Goal: Task Accomplishment & Management: Manage account settings

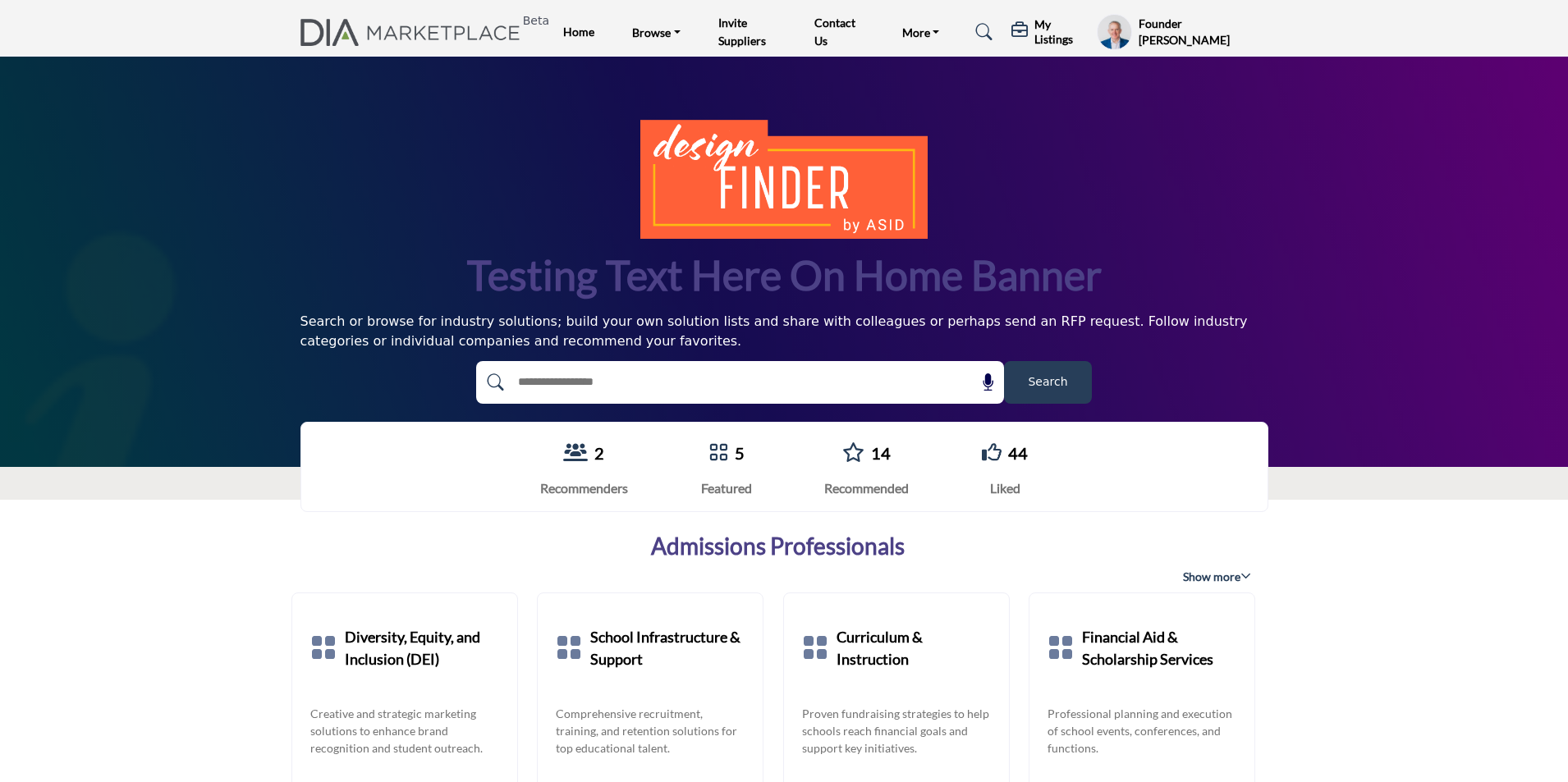
click at [1052, 33] on h5 "My Listings" at bounding box center [1061, 32] width 54 height 30
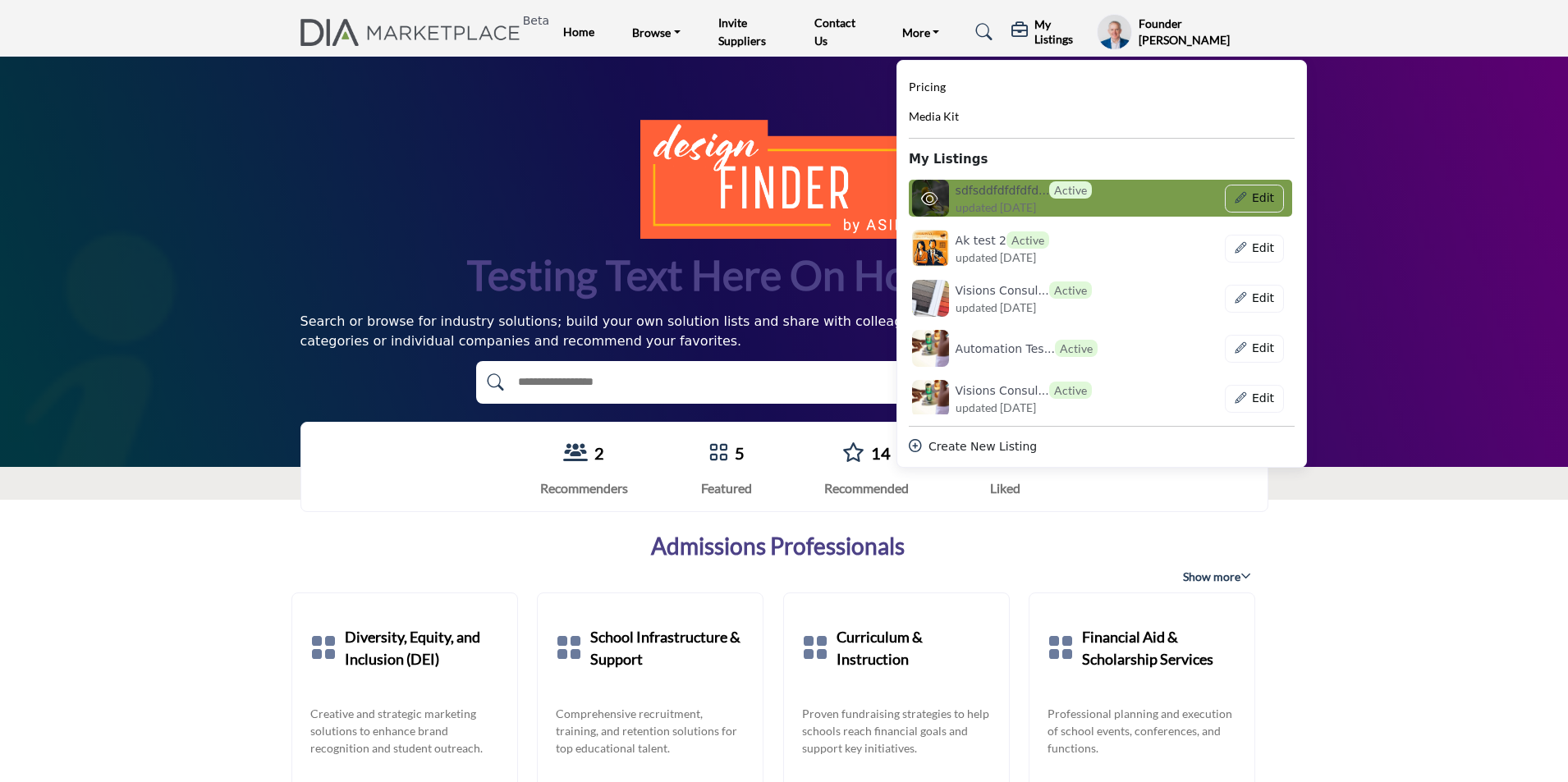
click at [1036, 201] on span "updated [DATE]" at bounding box center [996, 207] width 80 height 17
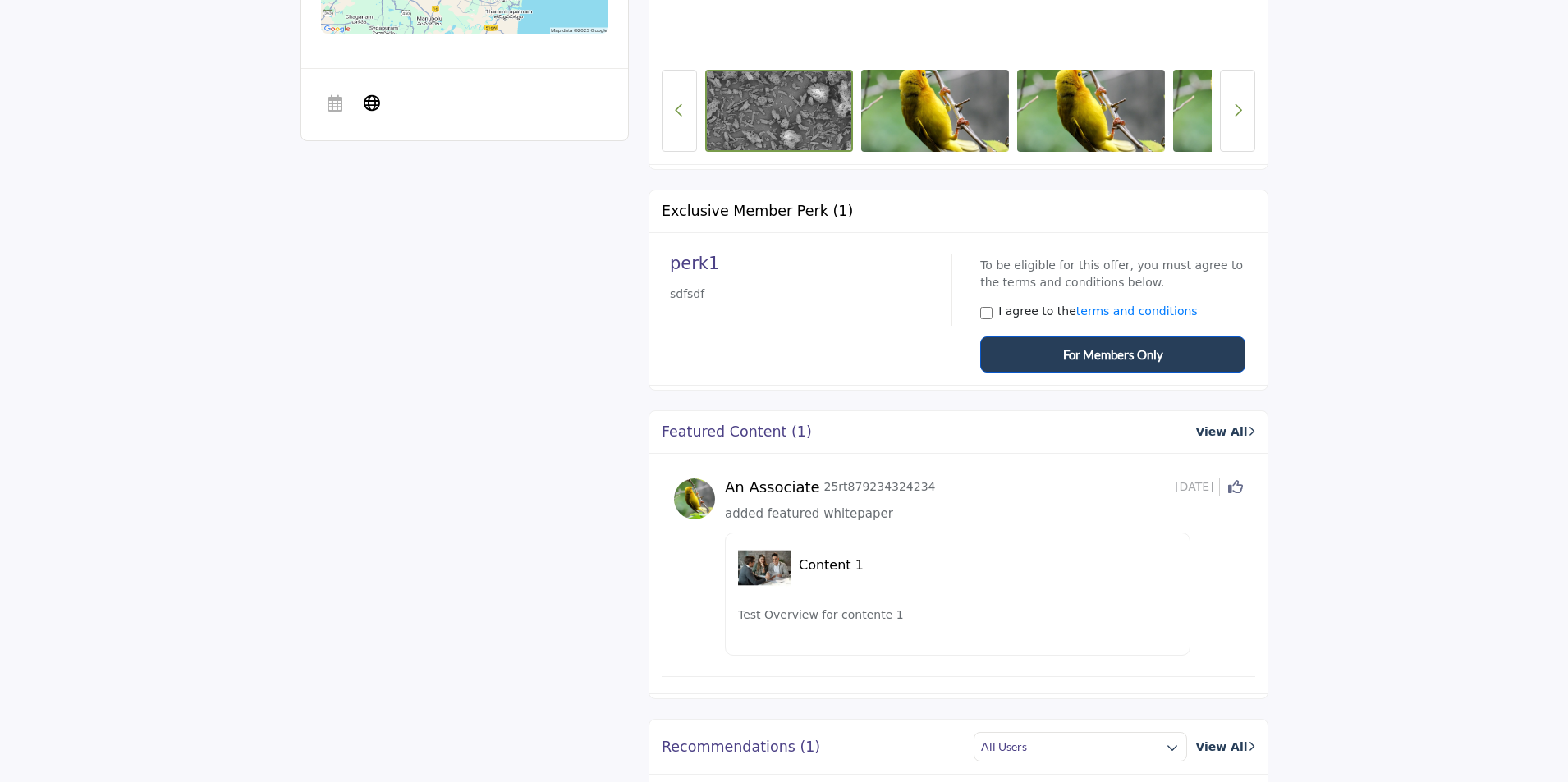
scroll to position [920, 0]
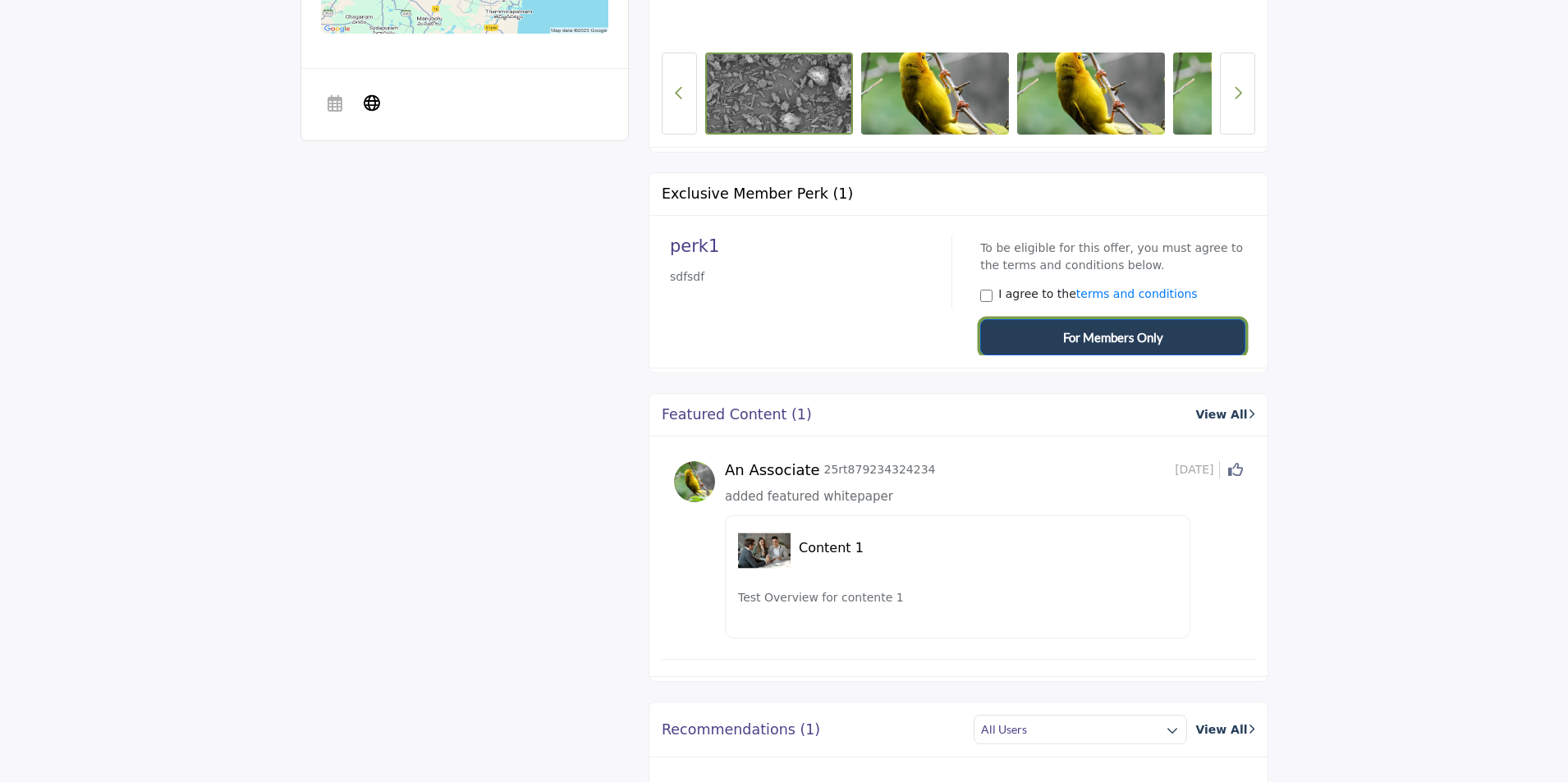
click at [1107, 346] on span "For Members Only" at bounding box center [1113, 338] width 100 height 19
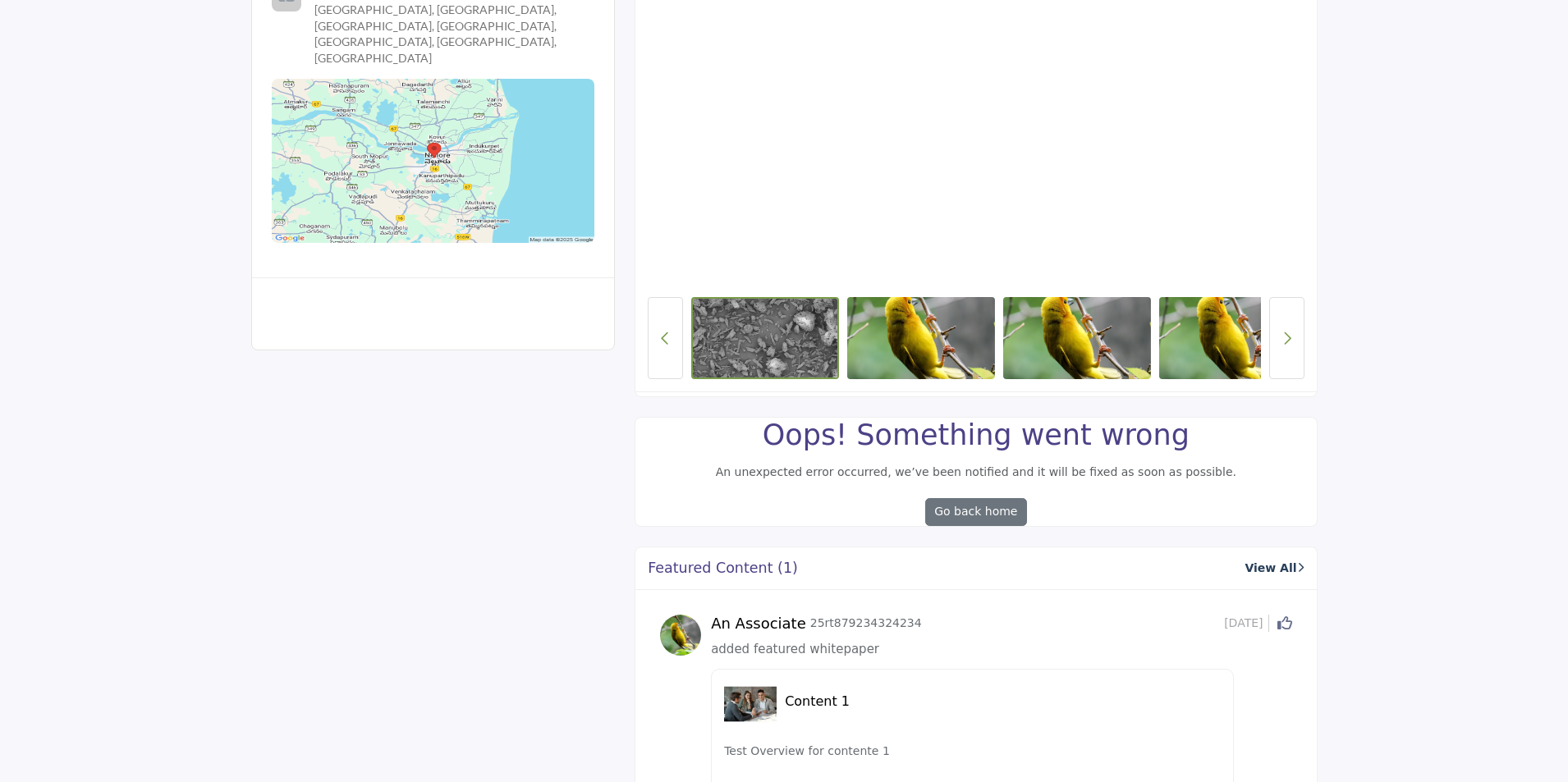
scroll to position [592, 0]
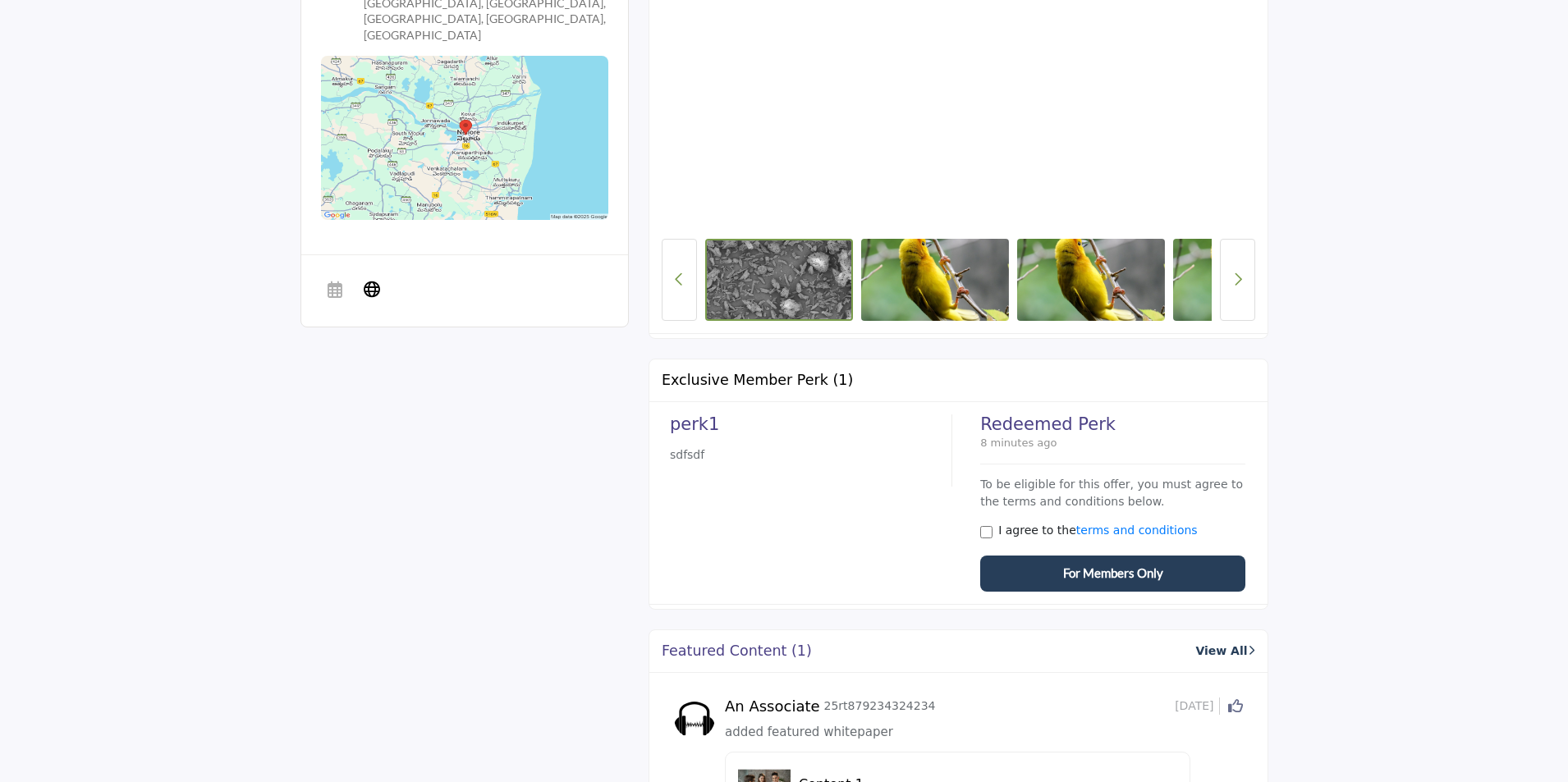
scroll to position [592, 0]
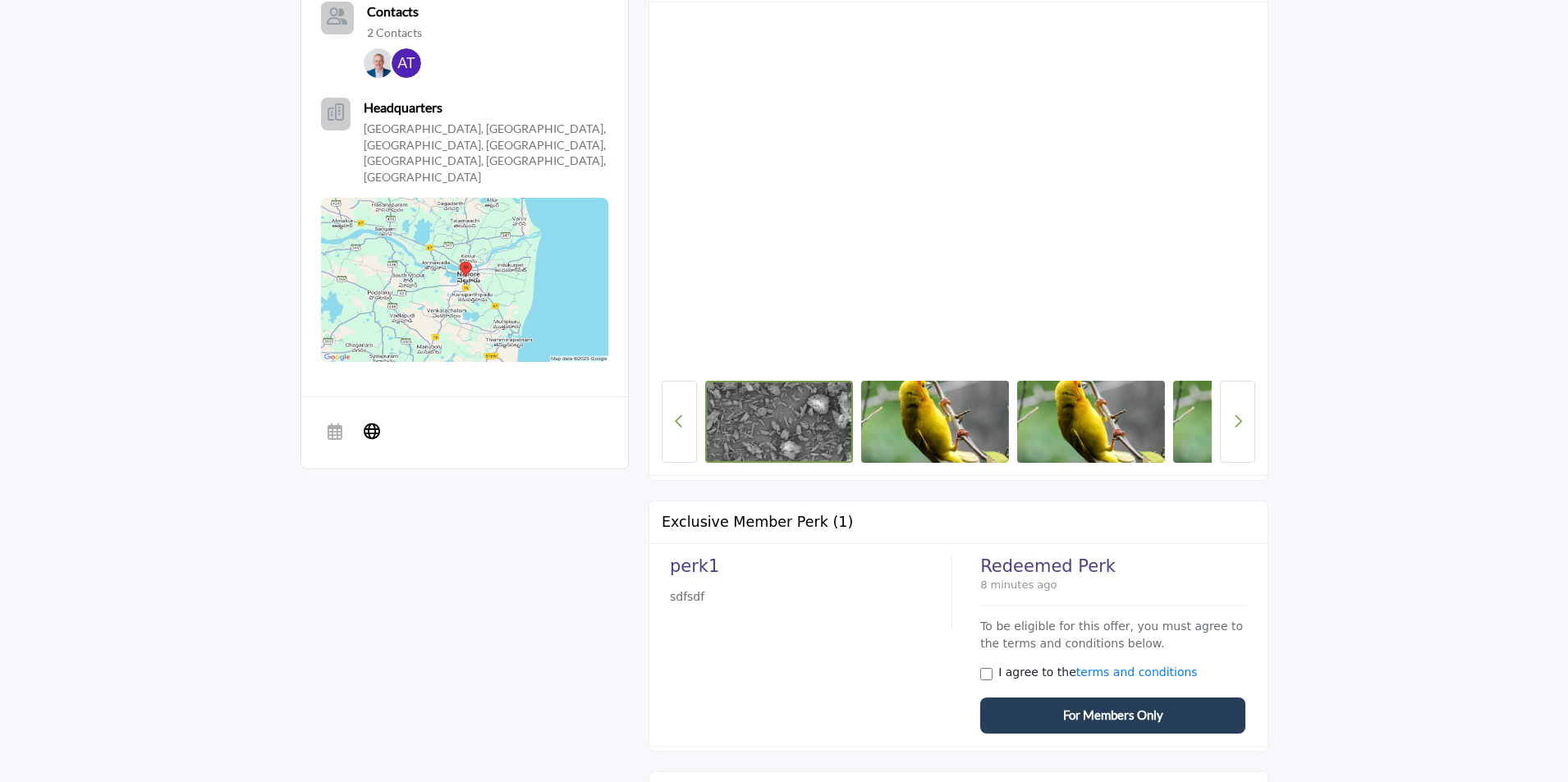
drag, startPoint x: 32, startPoint y: 176, endPoint x: 47, endPoint y: 133, distance: 45.5
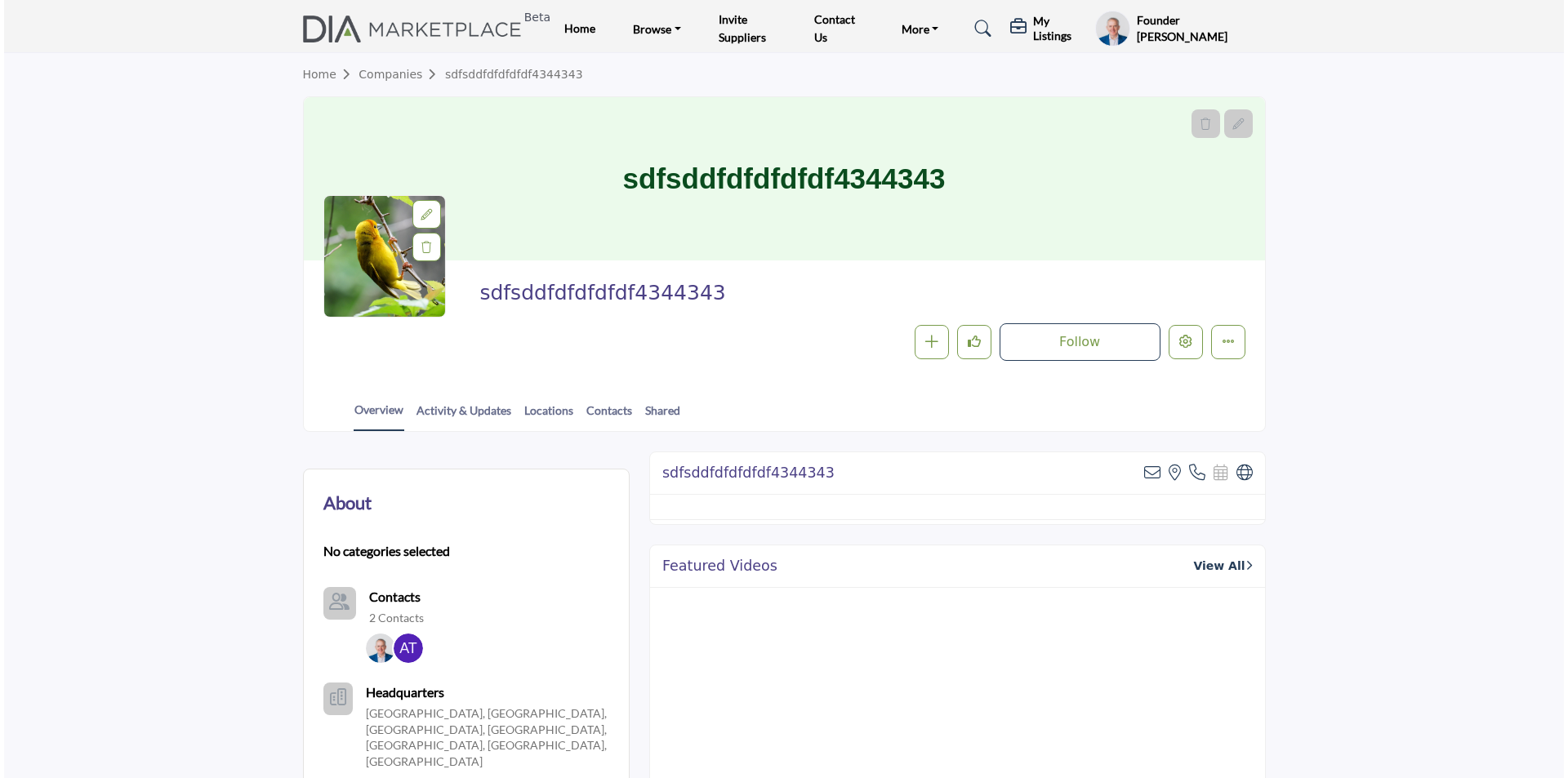
scroll to position [0, 0]
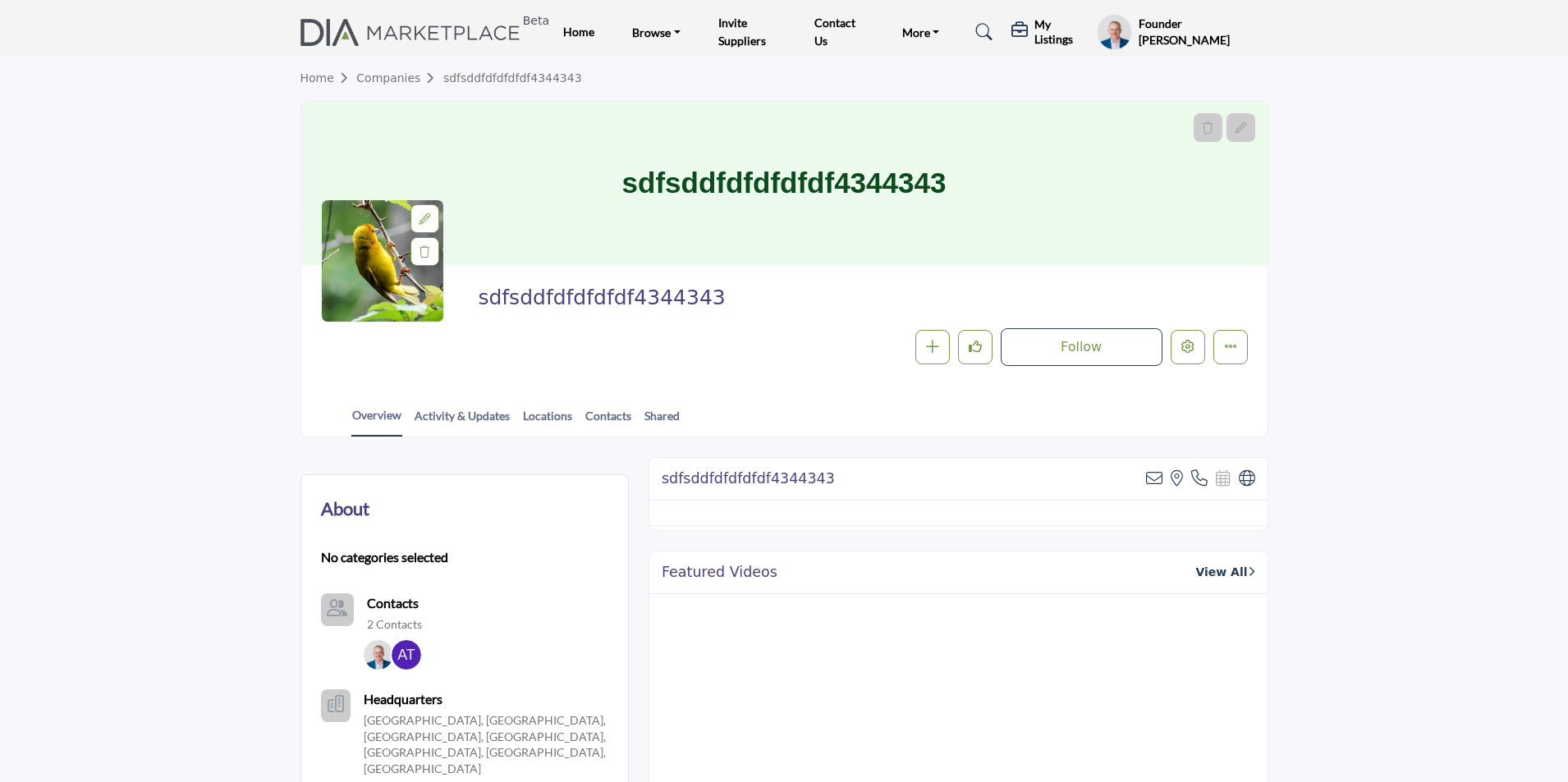
click at [1113, 37] on profile-featured-9d57d186-dcdc-4fd1-8698-ebbedcf867ac "Show hide supplier dropdown" at bounding box center [1115, 31] width 35 height 36
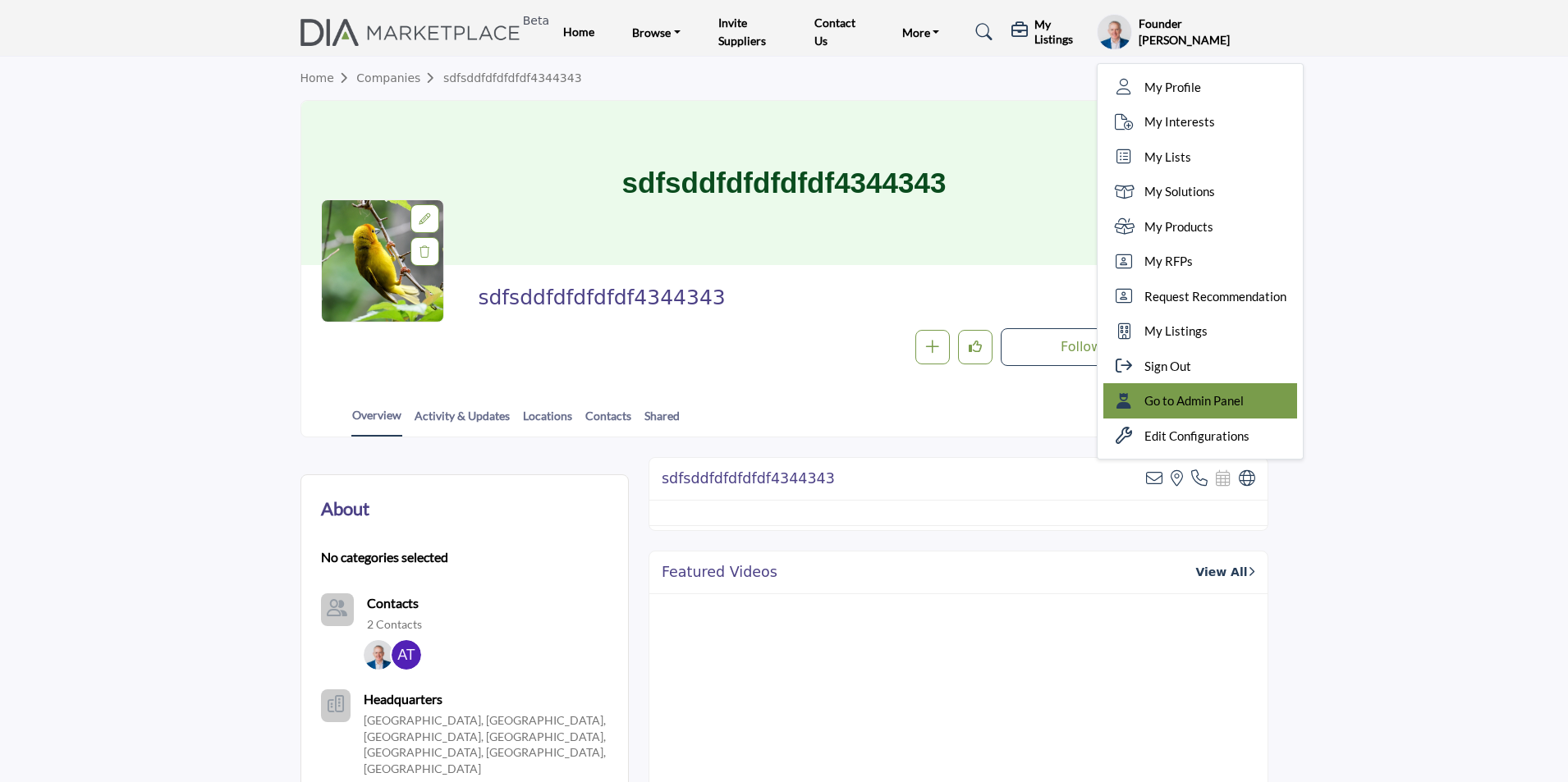
click at [1212, 393] on span "Go to Admin Panel" at bounding box center [1194, 401] width 99 height 19
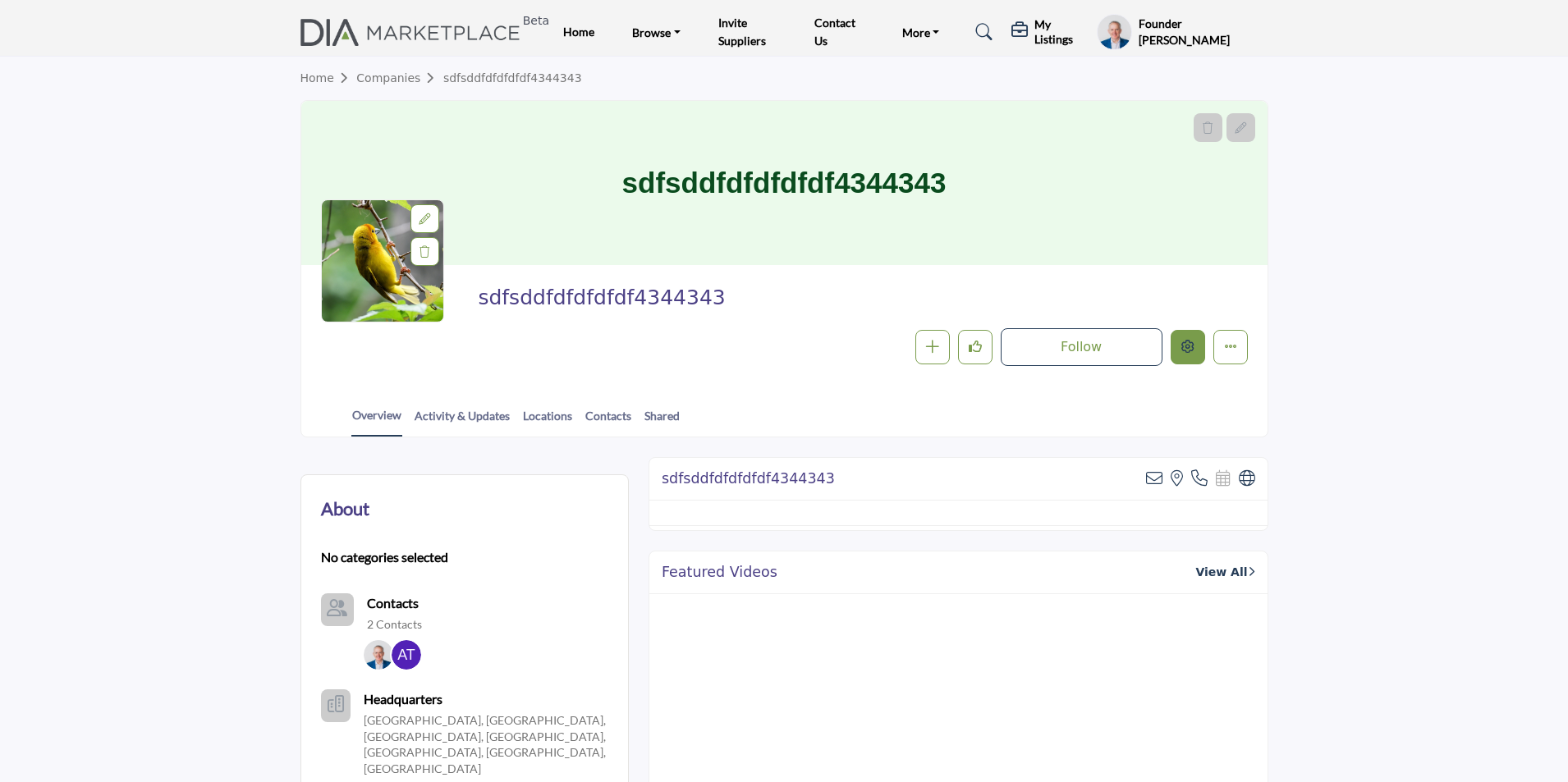
click at [1191, 353] on icon "Edit company" at bounding box center [1188, 346] width 13 height 13
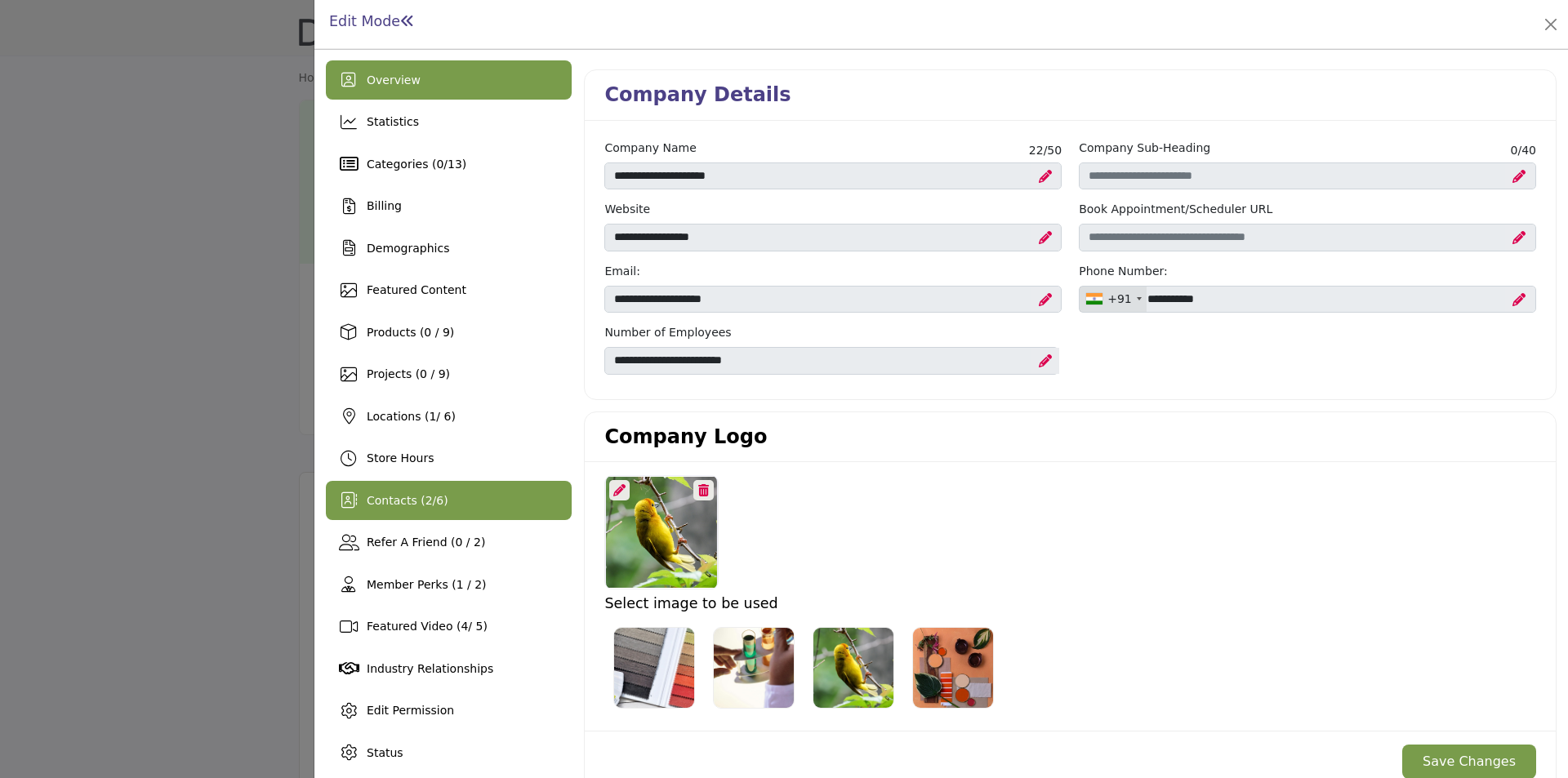
click at [485, 493] on div "Contacts ( 2 / 6 )" at bounding box center [448, 500] width 245 height 39
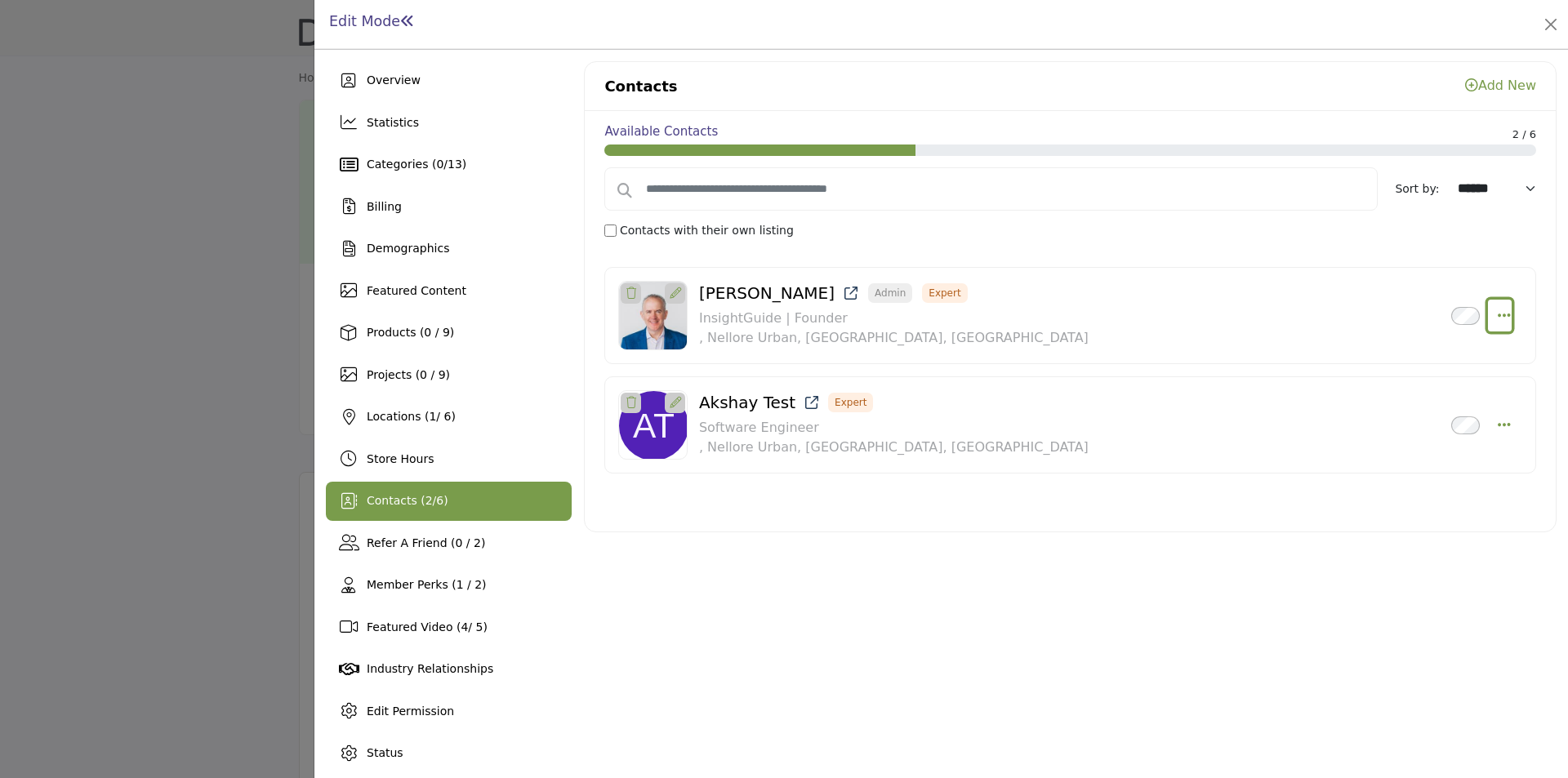
click at [1498, 312] on icon "Select Droddown options" at bounding box center [1504, 315] width 13 height 15
click at [1396, 350] on link "Edit Contact" at bounding box center [1424, 356] width 159 height 29
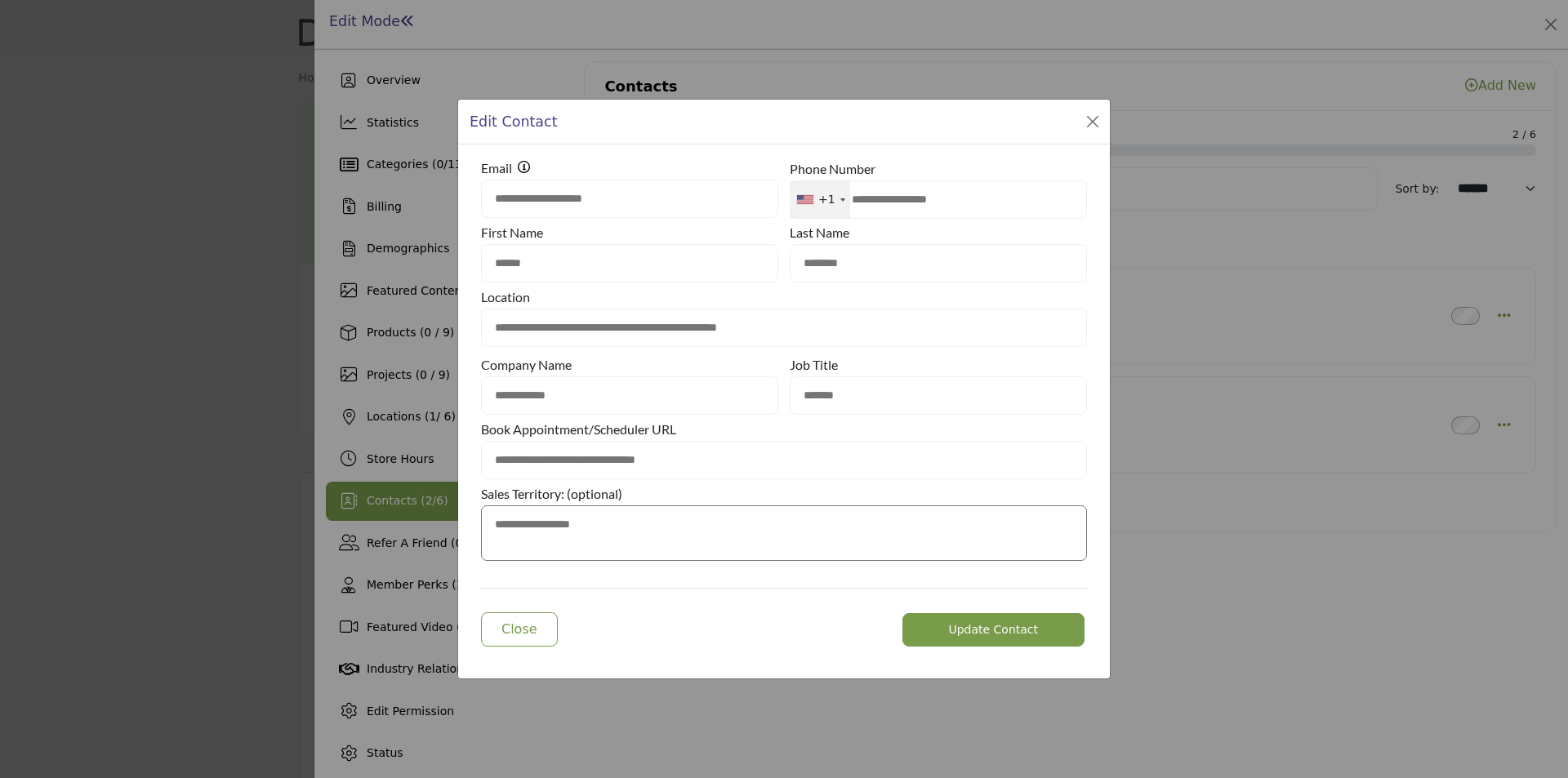
type input "**********"
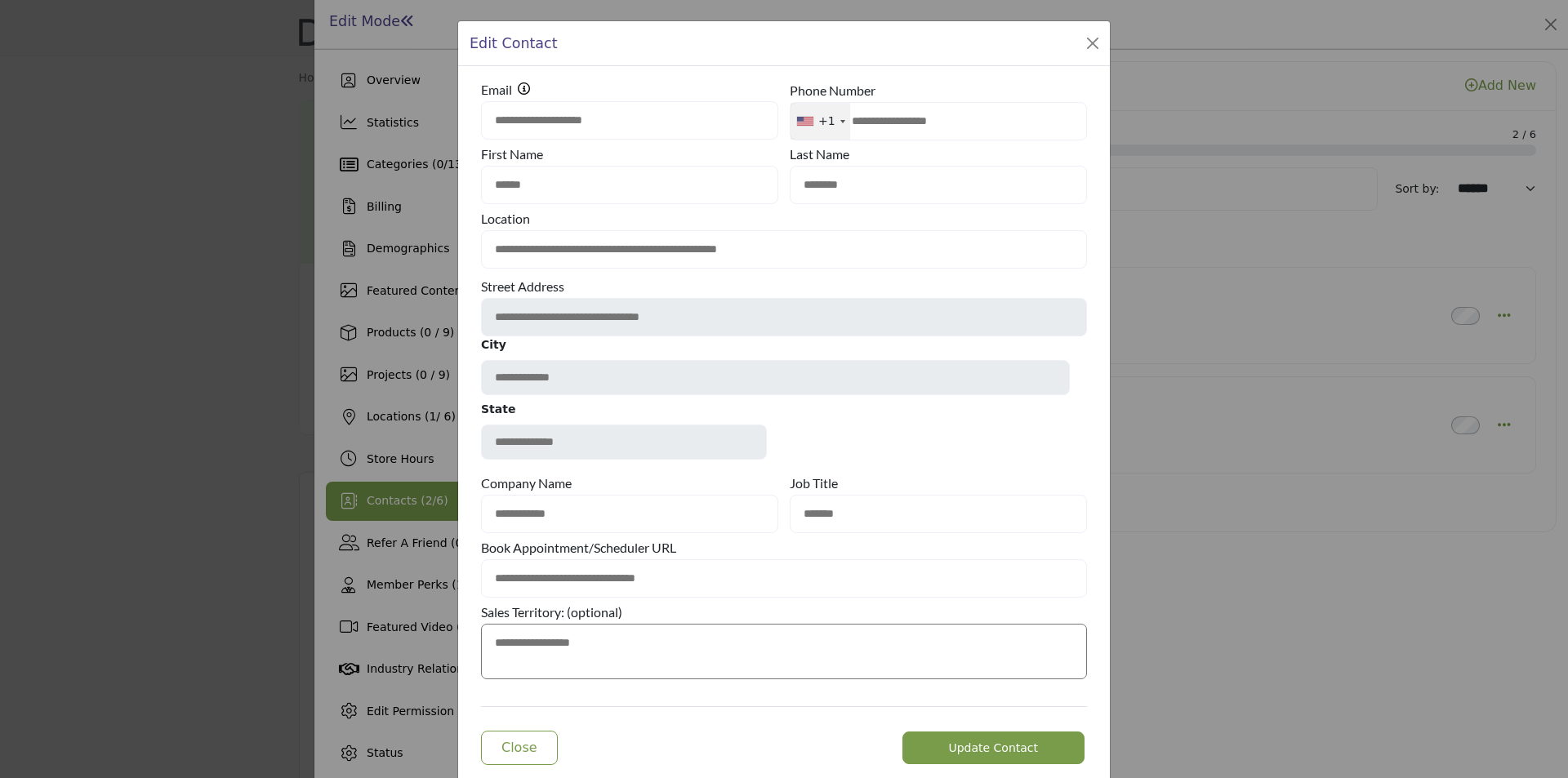
click at [629, 502] on input "**********" at bounding box center [630, 514] width 297 height 38
click at [187, 237] on div "**********" at bounding box center [784, 389] width 1568 height 778
